Goal: Find specific page/section: Find specific page/section

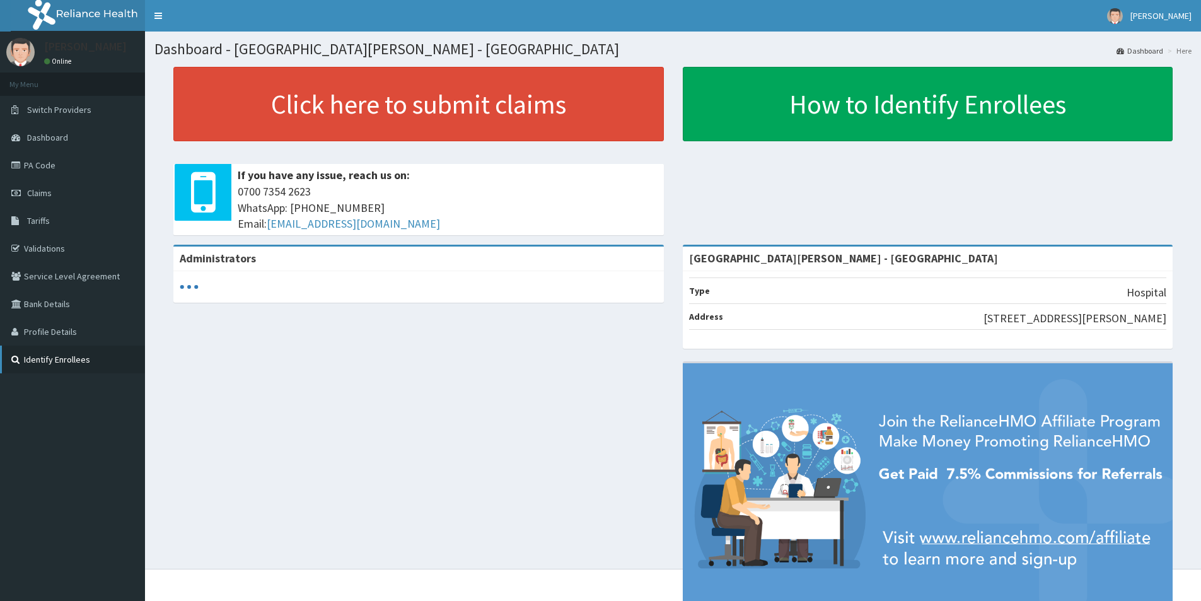
click at [49, 361] on link "Identify Enrollees" at bounding box center [72, 360] width 145 height 28
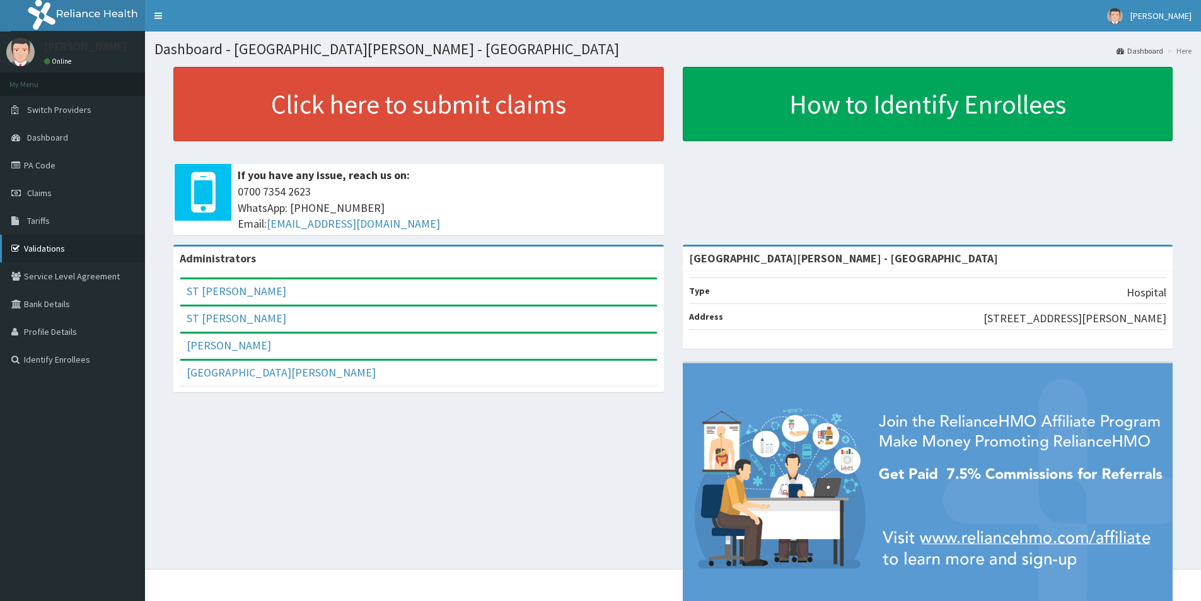
click at [45, 251] on link "Validations" at bounding box center [72, 249] width 145 height 28
